Goal: Task Accomplishment & Management: Use online tool/utility

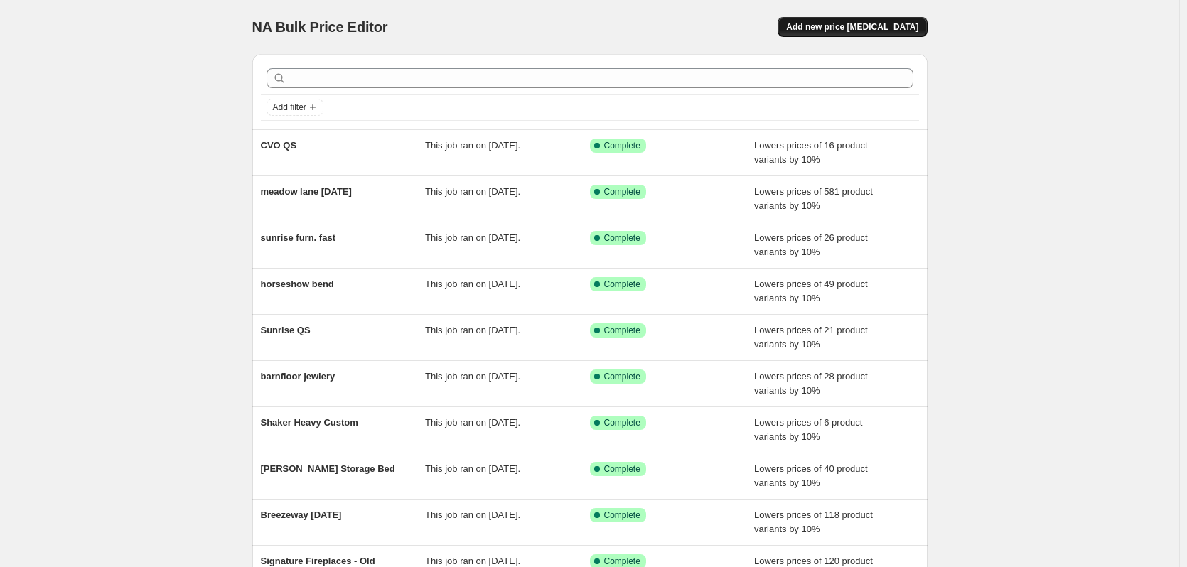
click at [839, 31] on span "Add new price change job" at bounding box center [852, 26] width 132 height 11
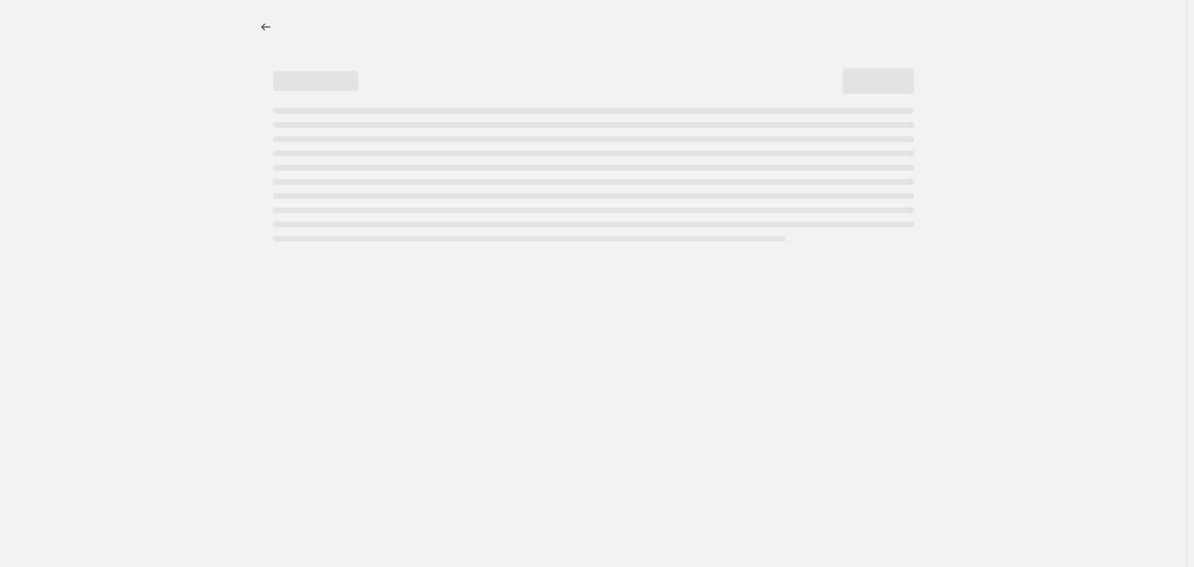
select select "percentage"
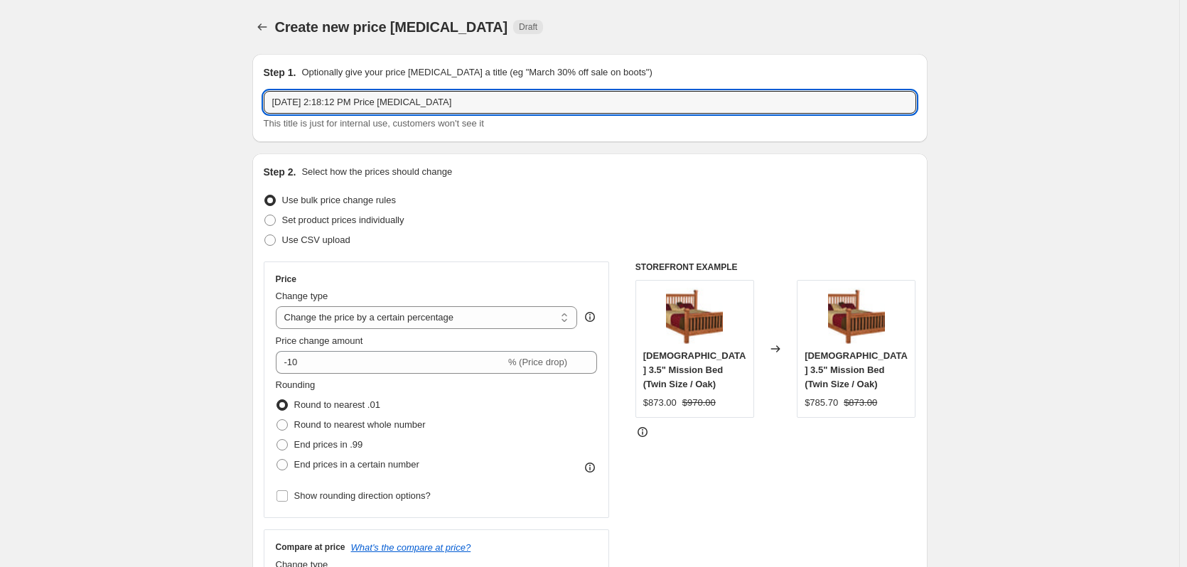
drag, startPoint x: 516, startPoint y: 102, endPoint x: 265, endPoint y: 103, distance: 250.8
click at [265, 103] on div "Step 1. Optionally give your price change job a title (eg "March 30% off sale o…" at bounding box center [589, 98] width 675 height 88
type input "Signature New Items"
click at [409, 434] on label "Round to nearest whole number" at bounding box center [351, 425] width 150 height 20
click at [277, 420] on input "Round to nearest whole number" at bounding box center [276, 419] width 1 height 1
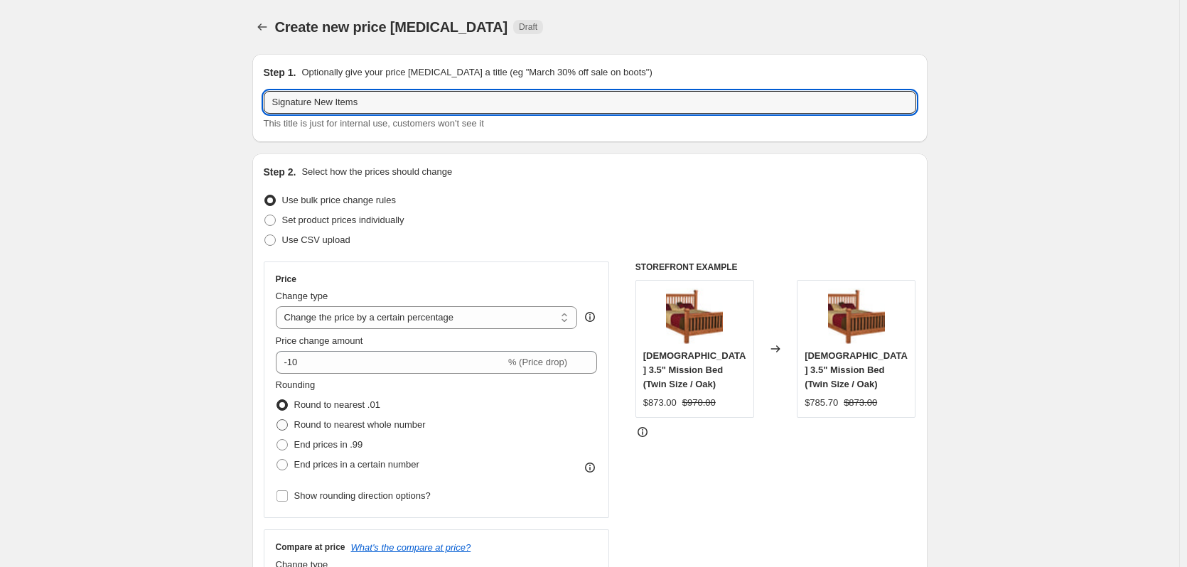
radio input "true"
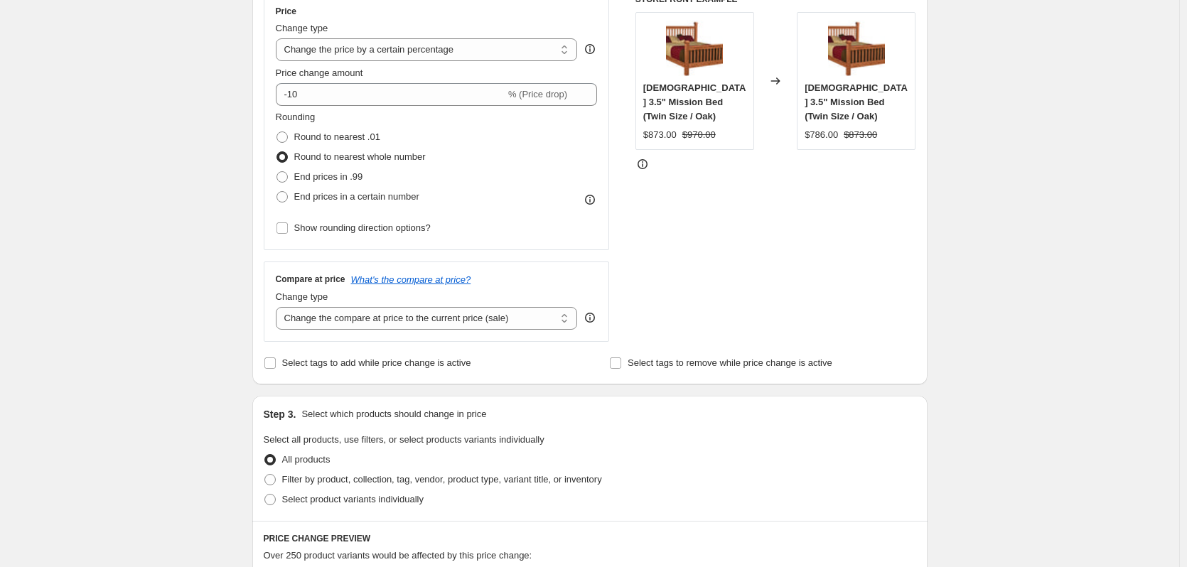
scroll to position [355, 0]
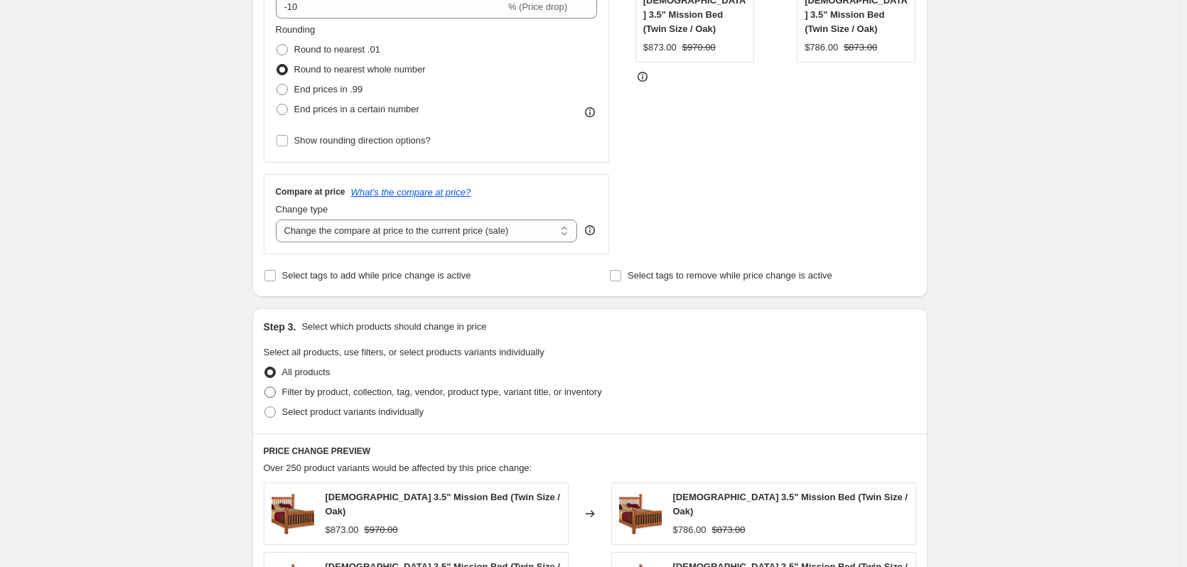
click at [446, 397] on span "Filter by product, collection, tag, vendor, product type, variant title, or inv…" at bounding box center [442, 392] width 320 height 11
click at [265, 387] on input "Filter by product, collection, tag, vendor, product type, variant title, or inv…" at bounding box center [264, 387] width 1 height 1
radio input "true"
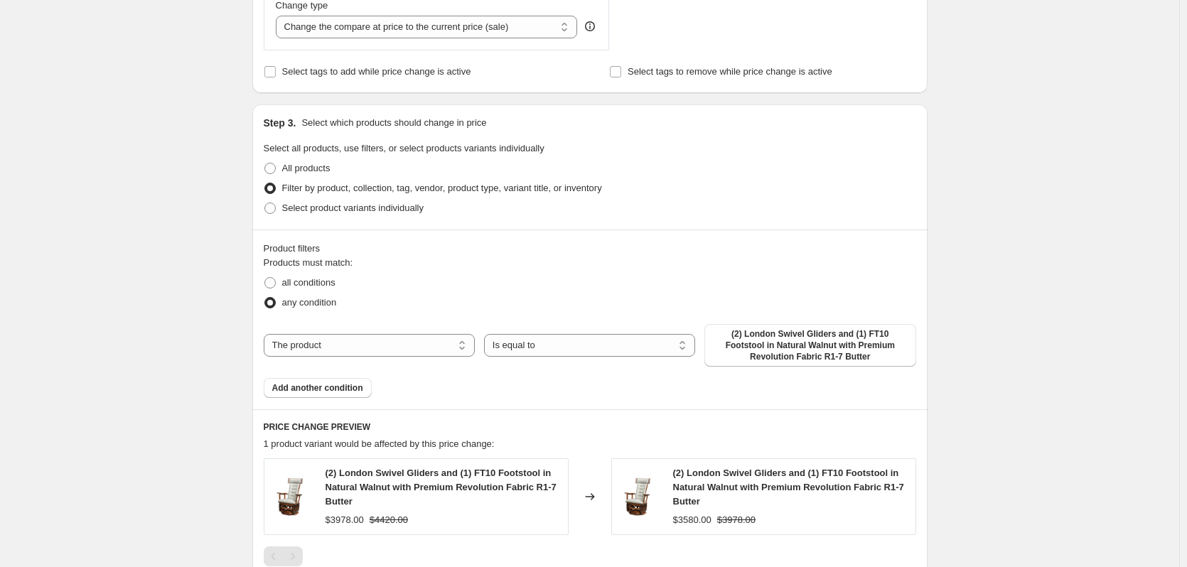
scroll to position [568, 0]
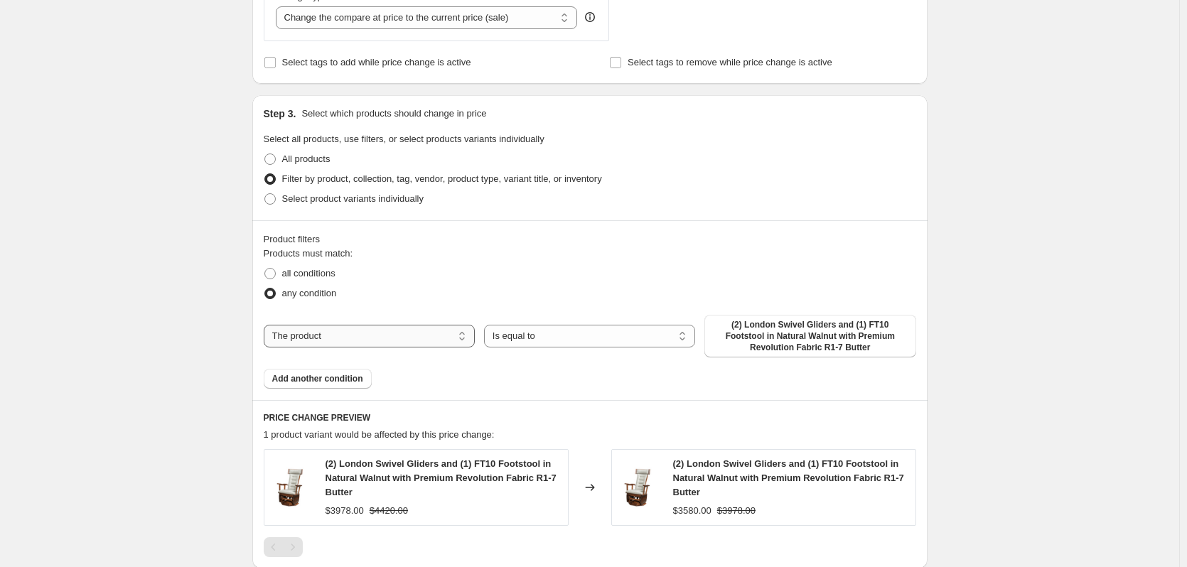
click at [421, 338] on select "The product The product's collection The product's tag The product's vendor The…" at bounding box center [369, 336] width 211 height 23
select select "tag"
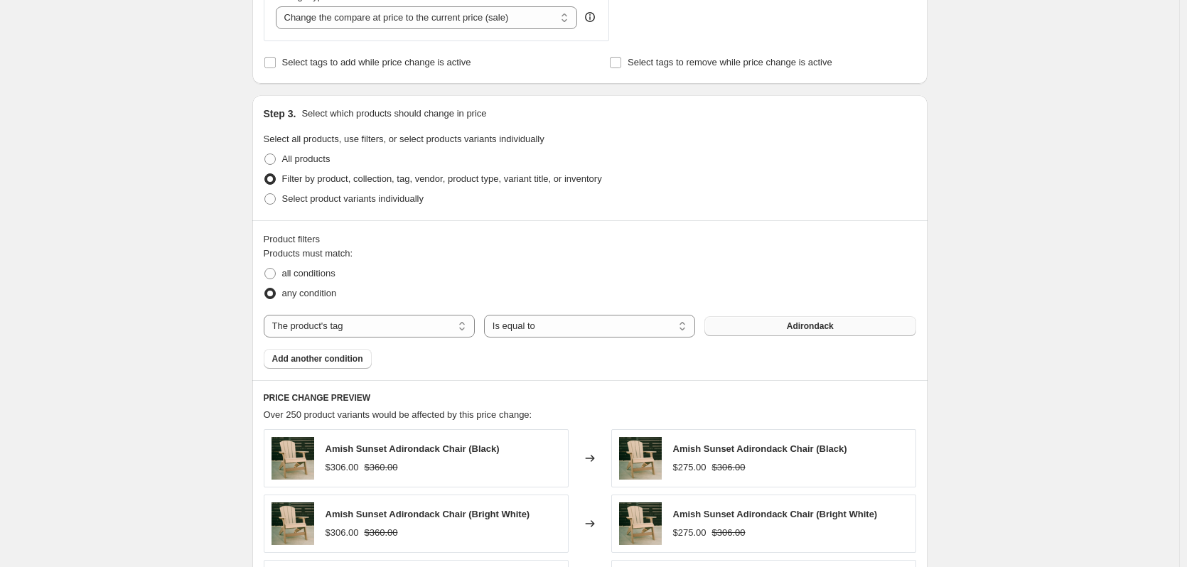
click at [793, 333] on button "Adirondack" at bounding box center [809, 326] width 211 height 20
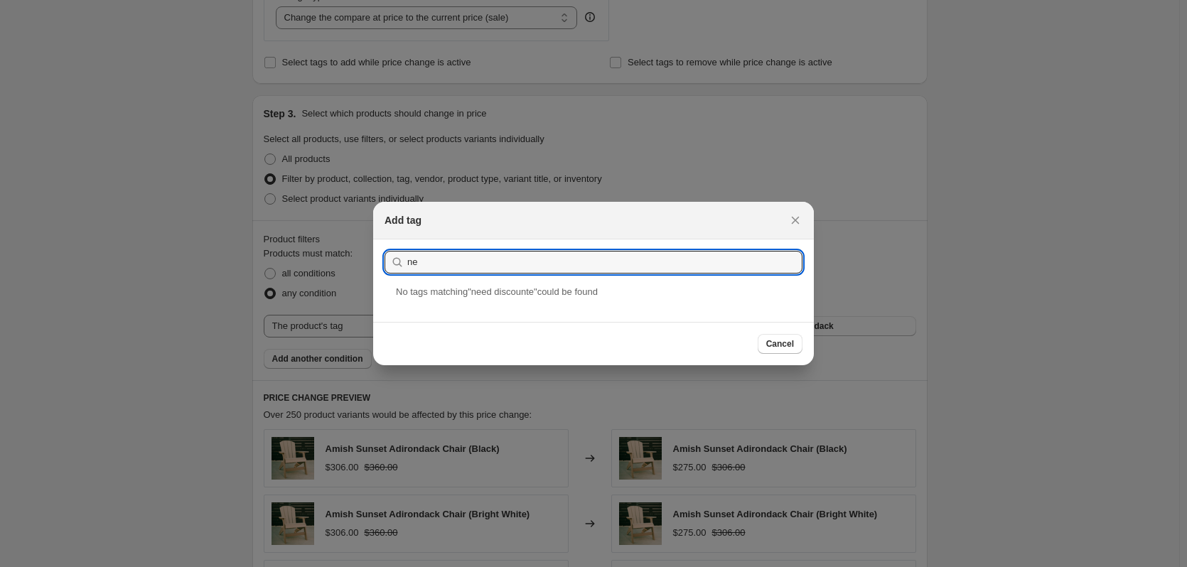
type input "n"
type input "discount"
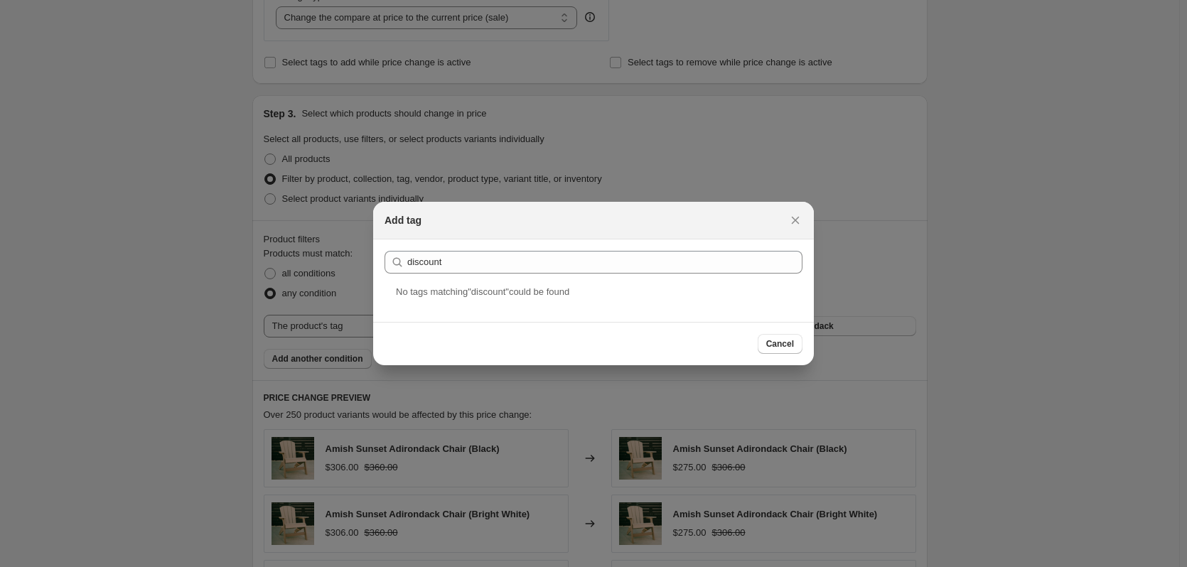
click at [794, 207] on div "Add tag" at bounding box center [593, 221] width 441 height 38
click at [794, 214] on icon "Close" at bounding box center [795, 220] width 14 height 14
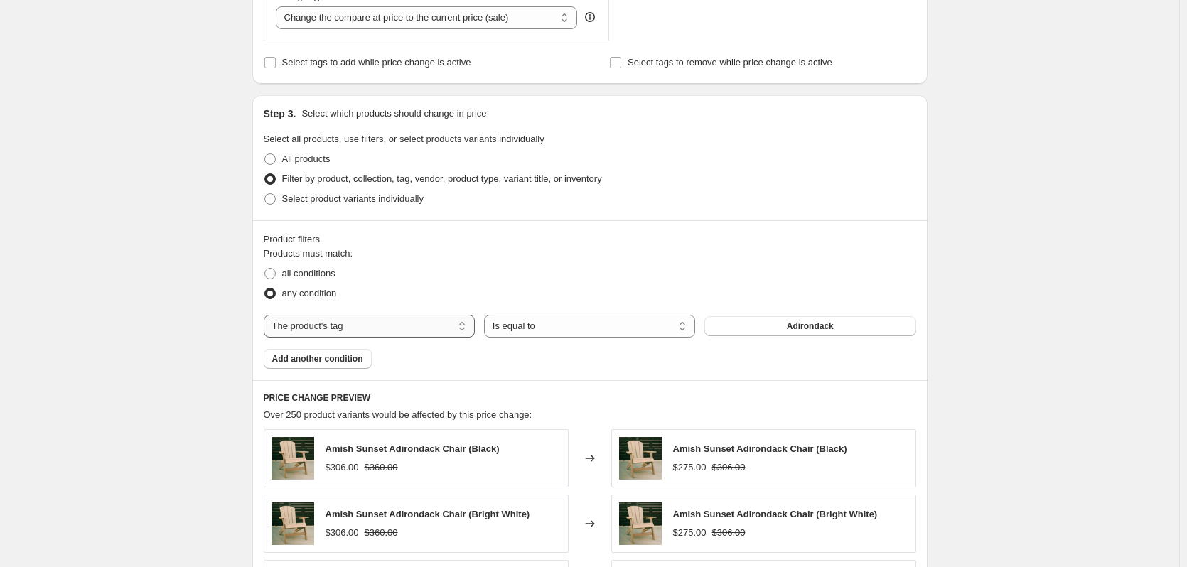
click at [448, 336] on select "The product The product's collection The product's tag The product's vendor The…" at bounding box center [369, 326] width 211 height 23
select select "collection"
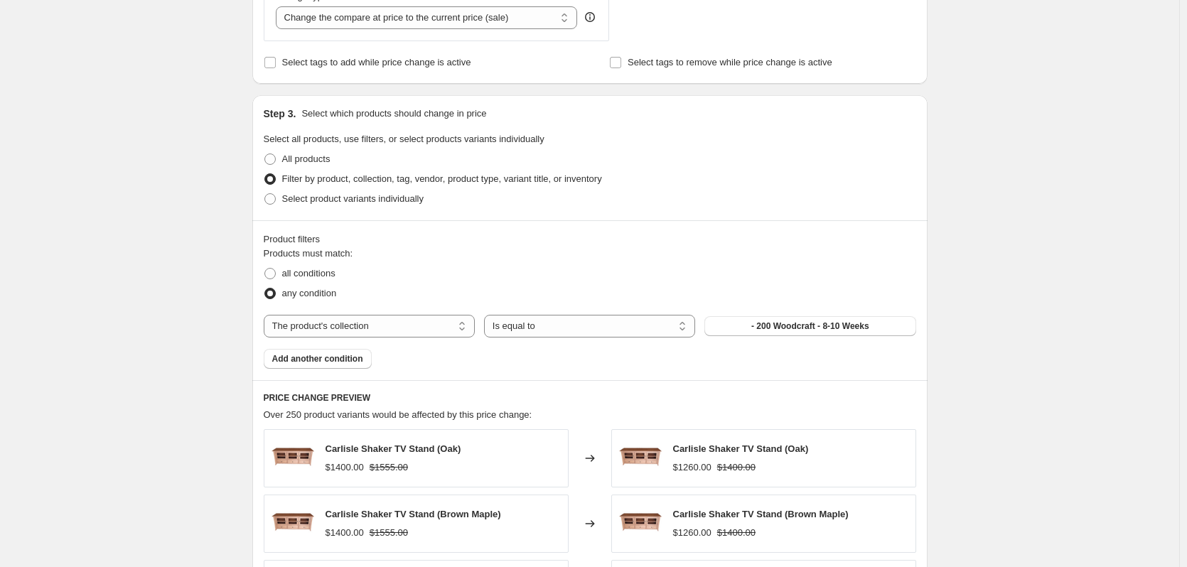
click at [785, 338] on div "The product The product's collection The product's tag The product's vendor The…" at bounding box center [590, 326] width 652 height 23
click at [785, 333] on button "- 200 Woodcraft - 8-10 Weeks" at bounding box center [809, 326] width 211 height 20
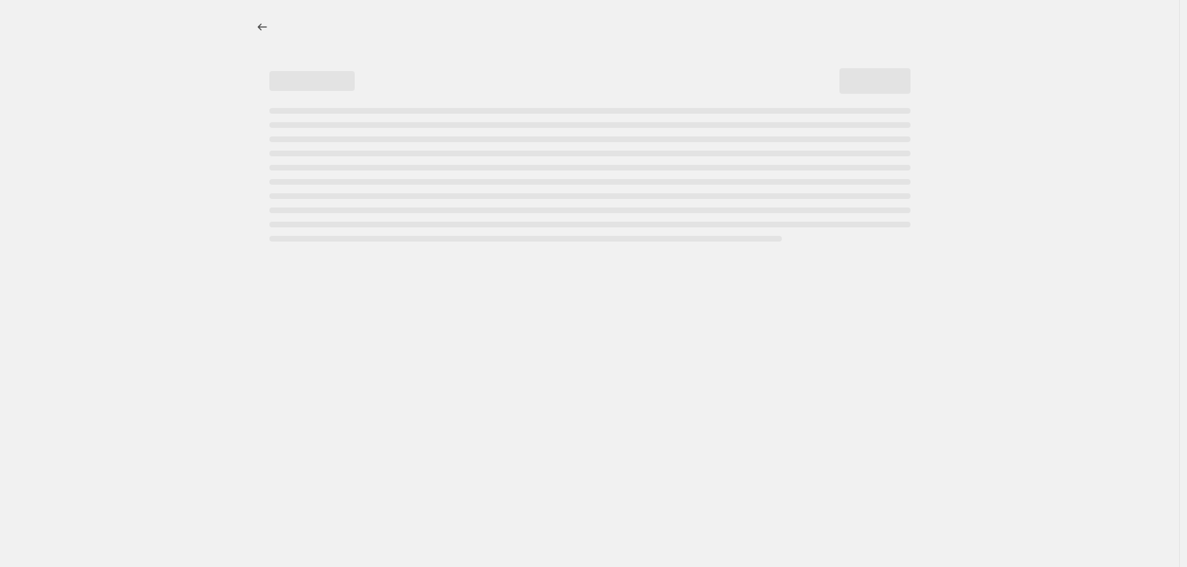
select select "percentage"
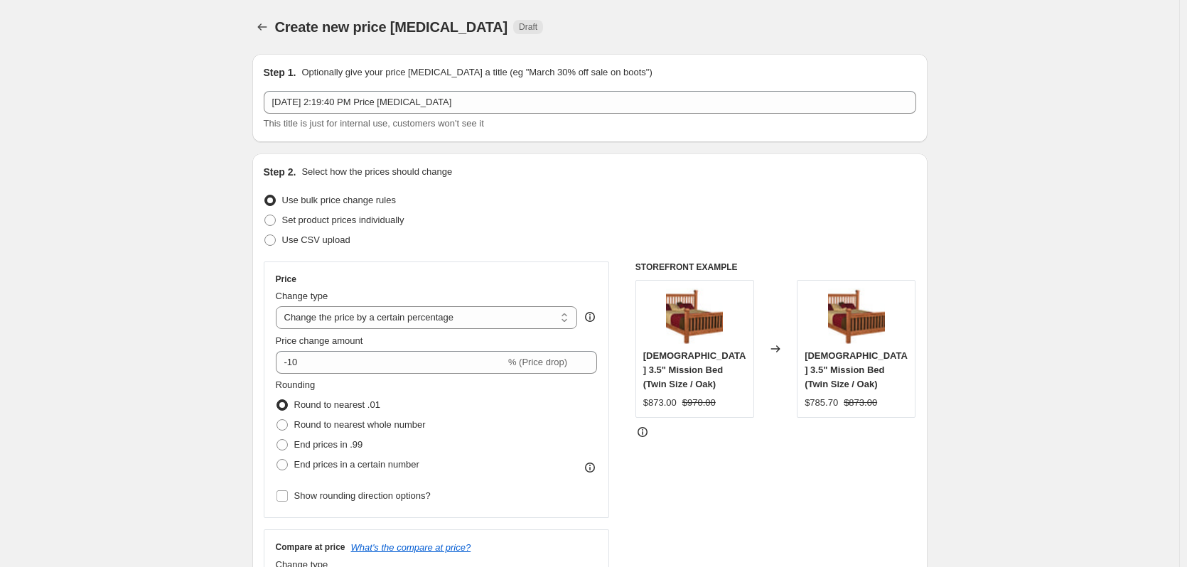
click at [474, 90] on div "Step 1. Optionally give your price [MEDICAL_DATA] a title (eg "March 30% off sa…" at bounding box center [590, 97] width 652 height 65
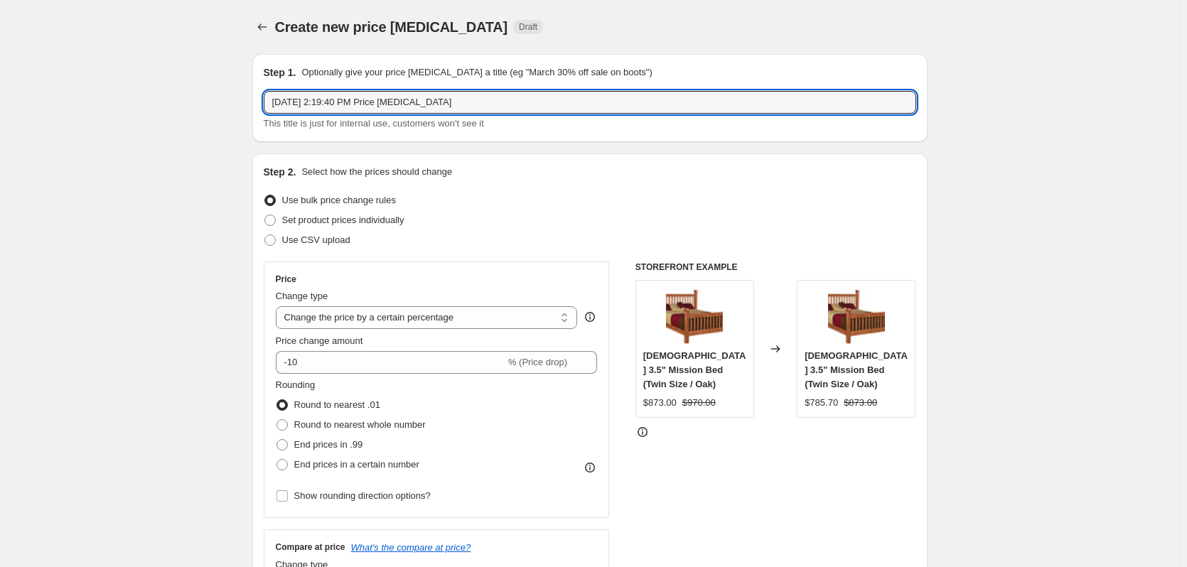
drag, startPoint x: 474, startPoint y: 102, endPoint x: 227, endPoint y: 72, distance: 249.0
type input "Signature New Products"
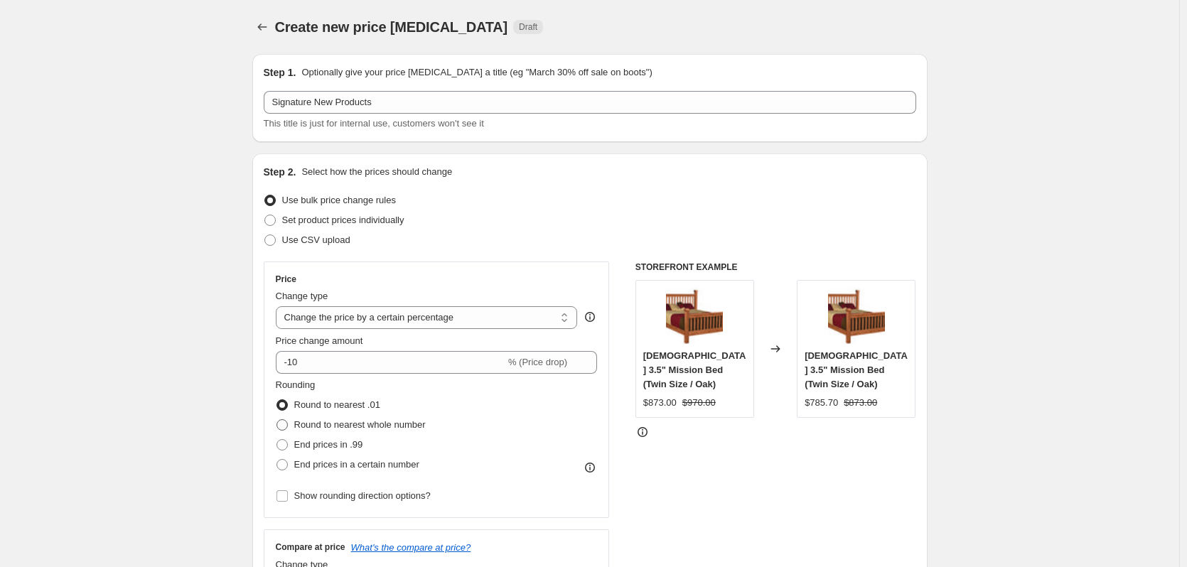
click at [399, 430] on span "Round to nearest whole number" at bounding box center [359, 424] width 131 height 11
click at [277, 420] on input "Round to nearest whole number" at bounding box center [276, 419] width 1 height 1
radio input "true"
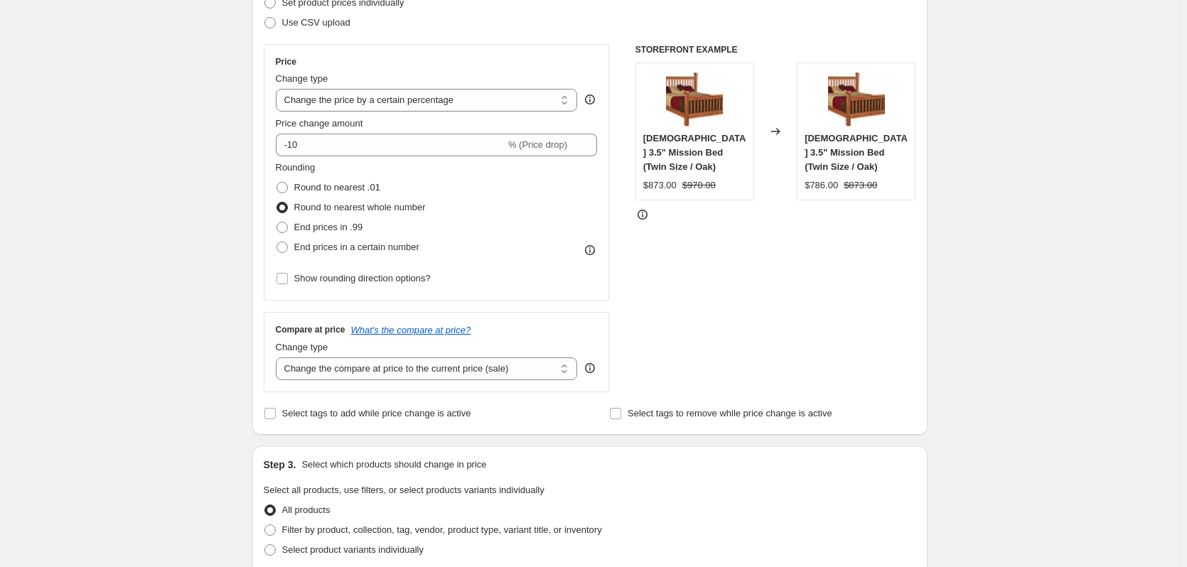
scroll to position [284, 0]
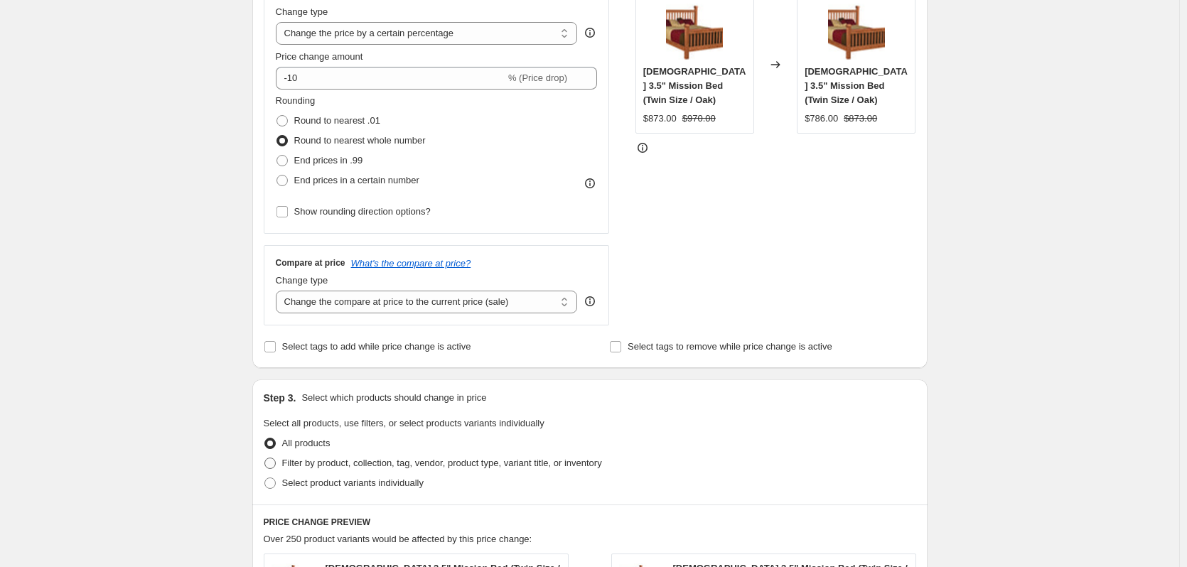
click at [438, 466] on span "Filter by product, collection, tag, vendor, product type, variant title, or inv…" at bounding box center [442, 463] width 320 height 11
click at [265, 458] on input "Filter by product, collection, tag, vendor, product type, variant title, or inv…" at bounding box center [264, 458] width 1 height 1
radio input "true"
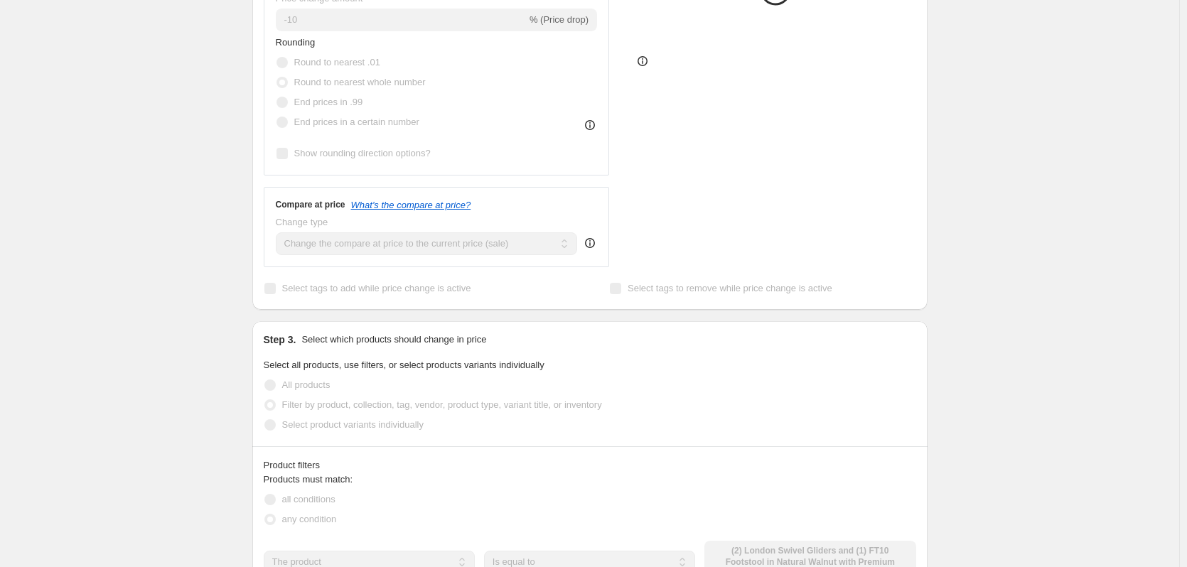
scroll to position [497, 0]
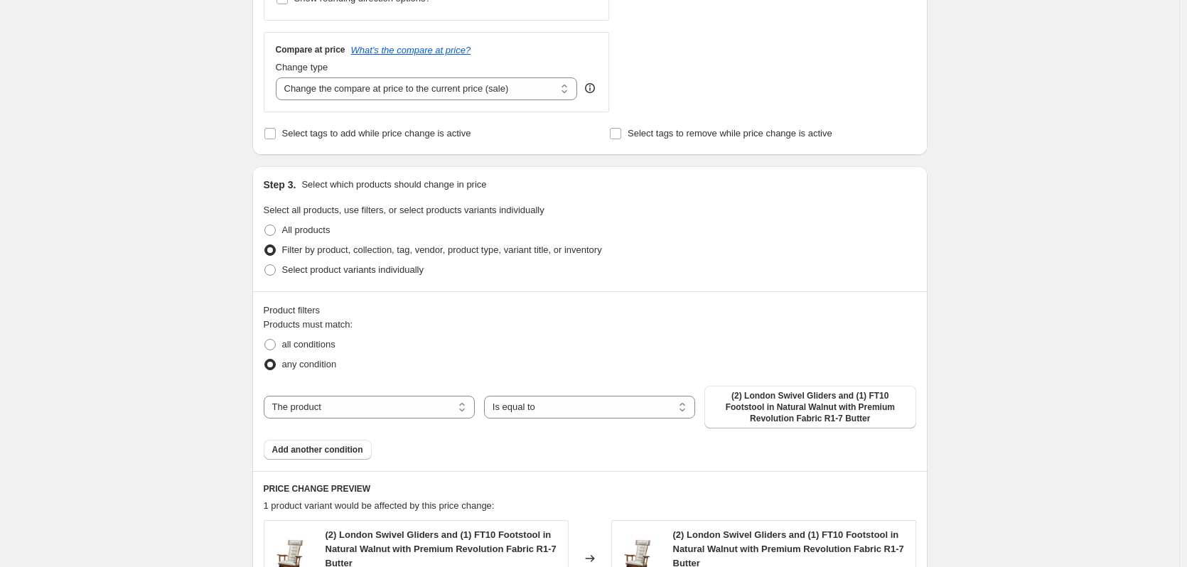
click at [428, 422] on div "The product The product's collection The product's tag The product's vendor The…" at bounding box center [590, 407] width 652 height 43
click at [428, 416] on select "The product The product's collection The product's tag The product's vendor The…" at bounding box center [369, 407] width 211 height 23
select select "collection"
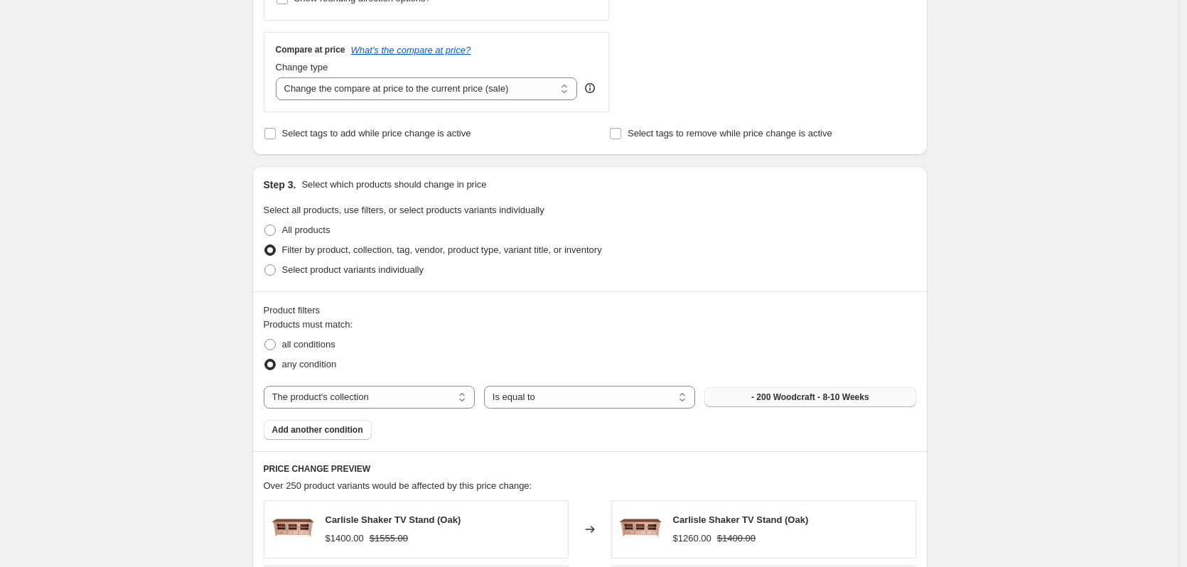
click at [748, 403] on button "- 200 Woodcraft - 8-10 Weeks" at bounding box center [809, 397] width 211 height 20
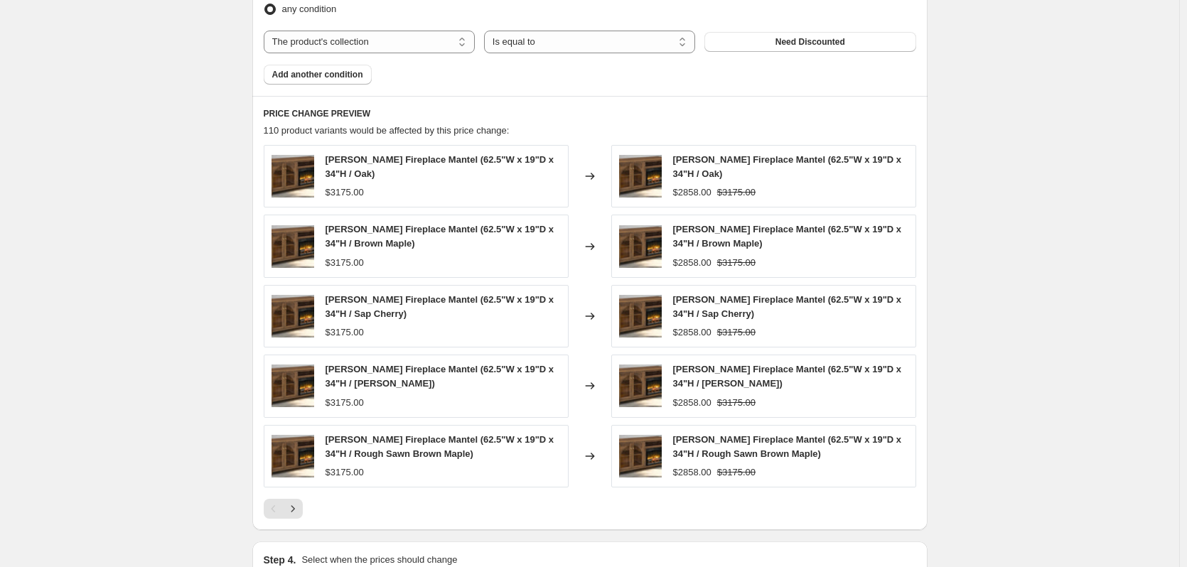
scroll to position [1037, 0]
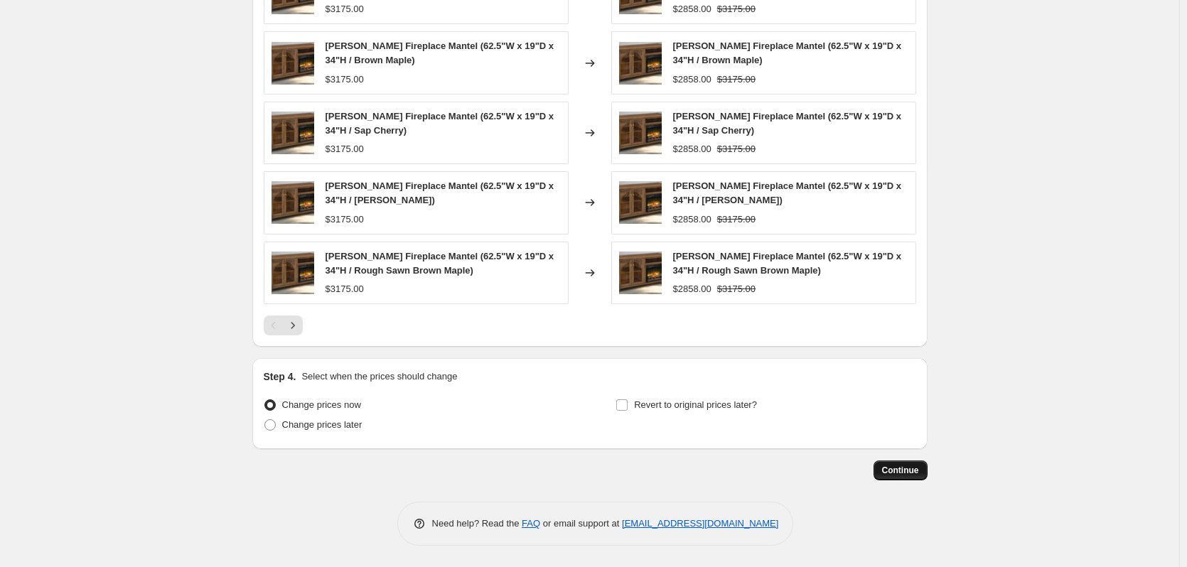
click at [897, 470] on span "Continue" at bounding box center [900, 470] width 37 height 11
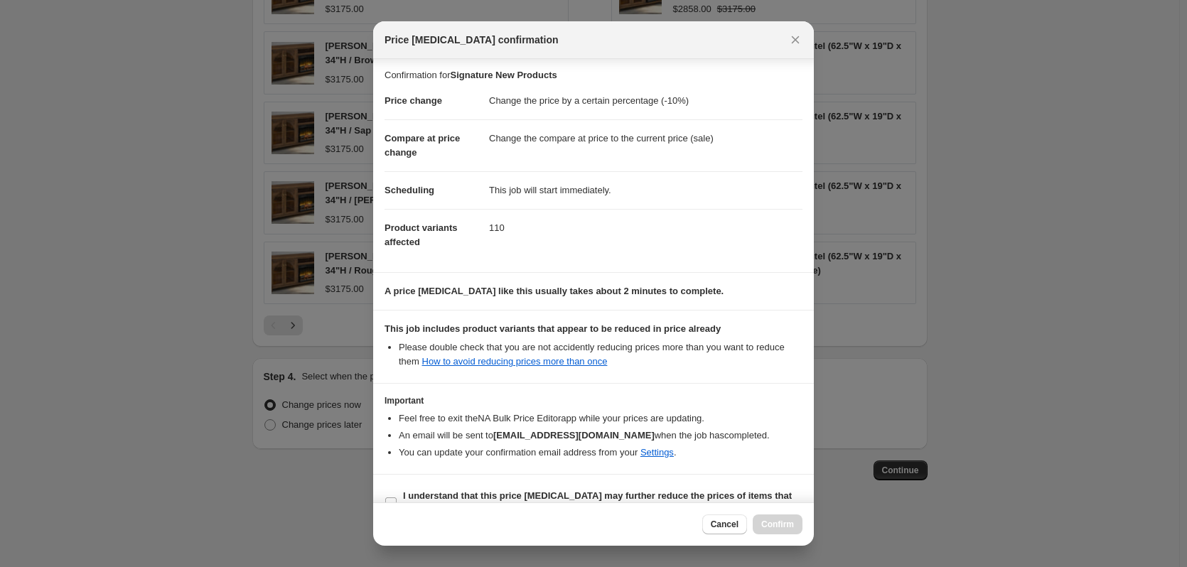
scroll to position [0, 0]
click at [679, 492] on b "I understand that this price [MEDICAL_DATA] may further reduce the prices of it…" at bounding box center [597, 504] width 389 height 25
click at [397, 500] on input "I understand that this price [MEDICAL_DATA] may further reduce the prices of it…" at bounding box center [390, 505] width 11 height 11
checkbox input "true"
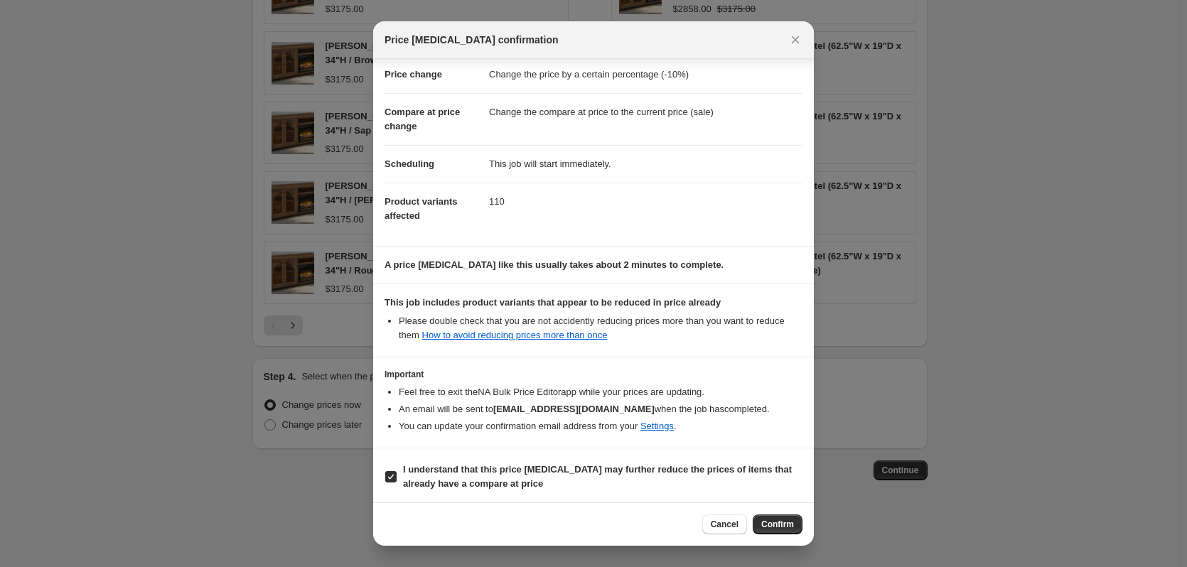
scroll to position [31, 0]
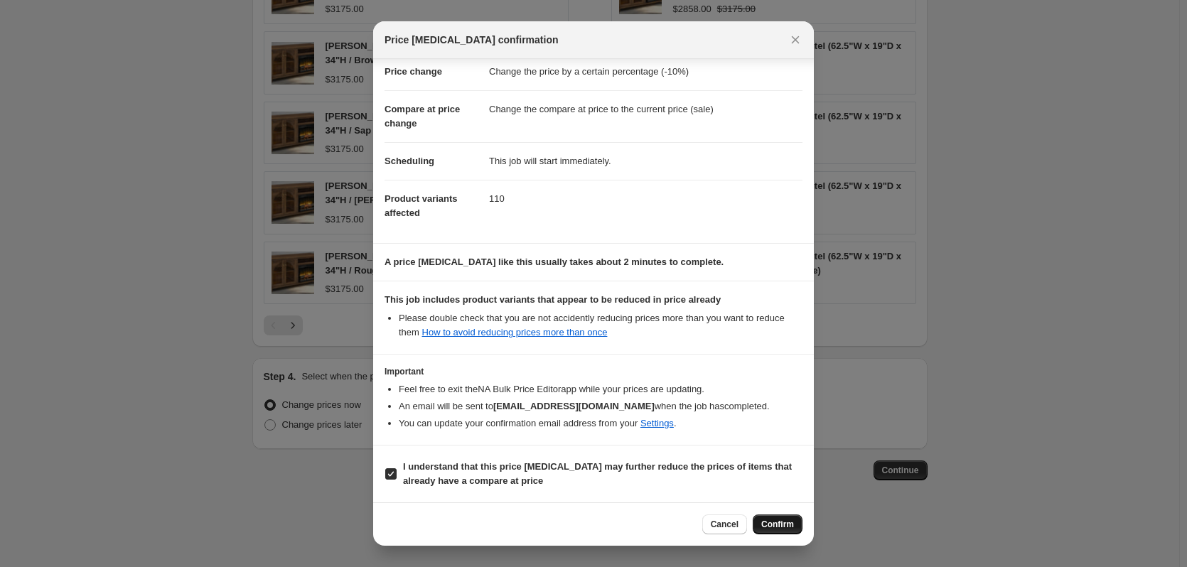
click at [780, 519] on button "Confirm" at bounding box center [777, 524] width 50 height 20
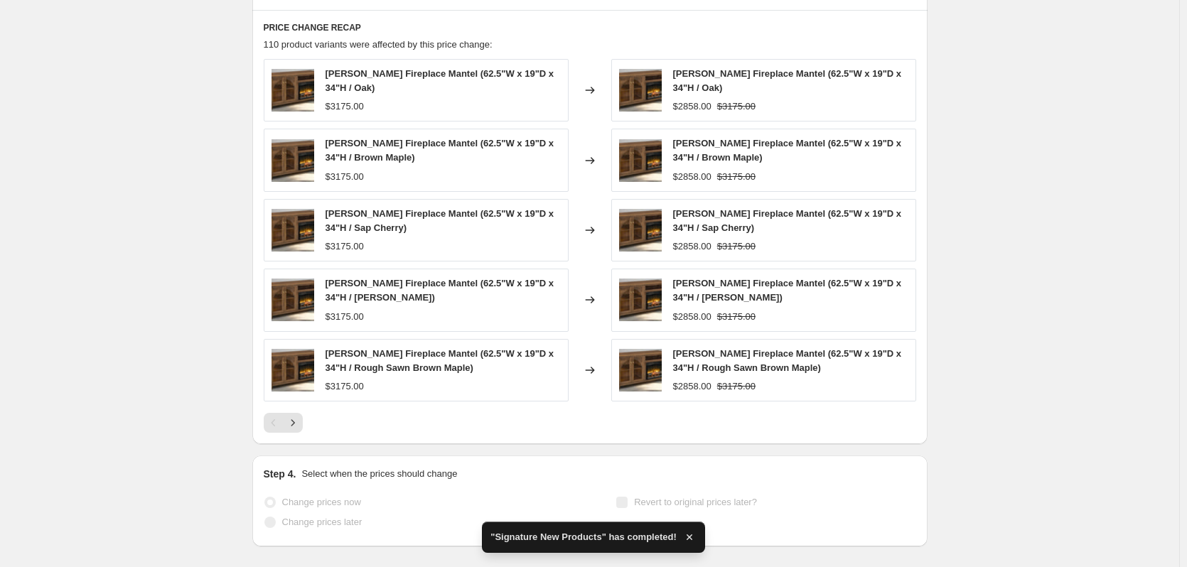
scroll to position [1106, 0]
